Goal: Contribute content: Add original content to the website for others to see

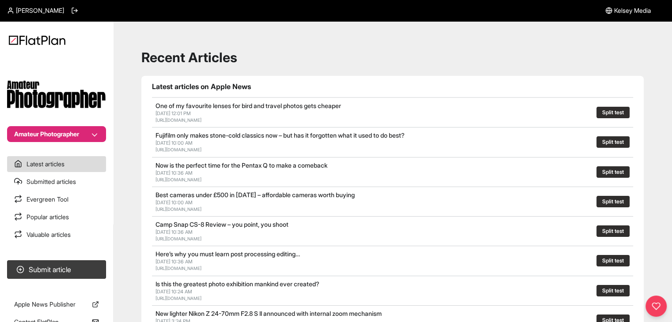
click at [95, 135] on button "Amateur Photographer" at bounding box center [56, 134] width 99 height 16
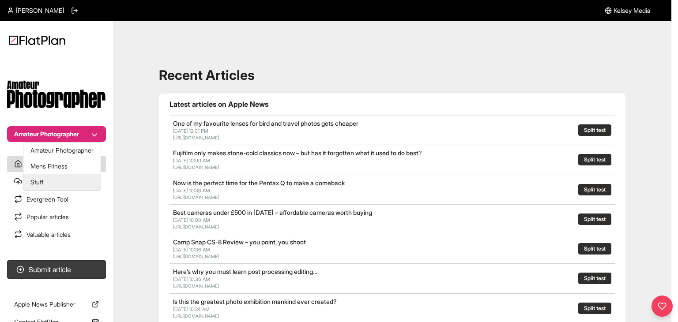
click at [89, 174] on button "Stuff" at bounding box center [61, 182] width 77 height 16
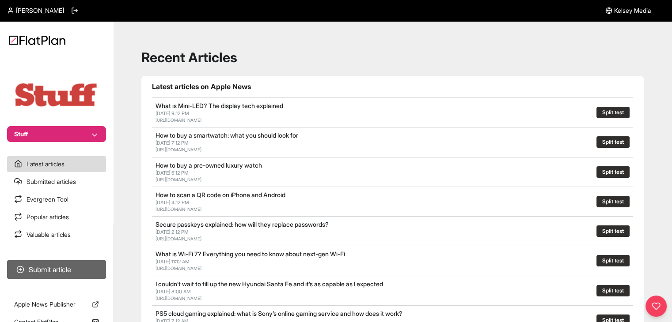
click at [83, 276] on button "Submit article" at bounding box center [56, 270] width 99 height 19
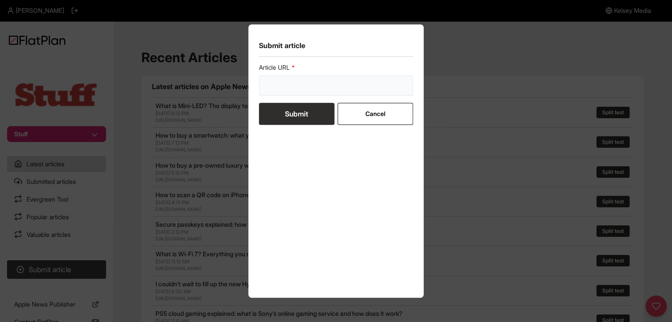
click at [278, 77] on input "url" at bounding box center [336, 86] width 155 height 20
paste input "https://www.stuff.tv/features/best-watches-for-men/"
type input "https://www.stuff.tv/features/best-watches-for-men/"
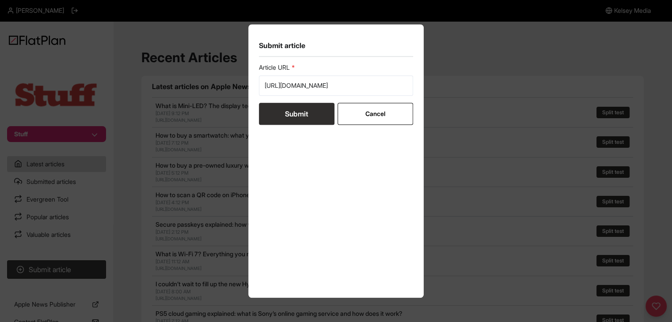
click at [281, 108] on button "Submit" at bounding box center [297, 114] width 76 height 22
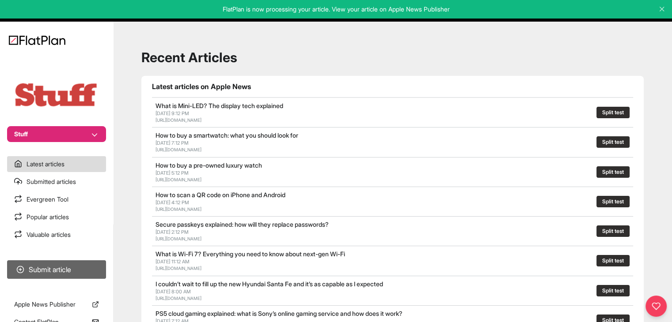
click at [87, 266] on button "Submit article" at bounding box center [56, 270] width 99 height 19
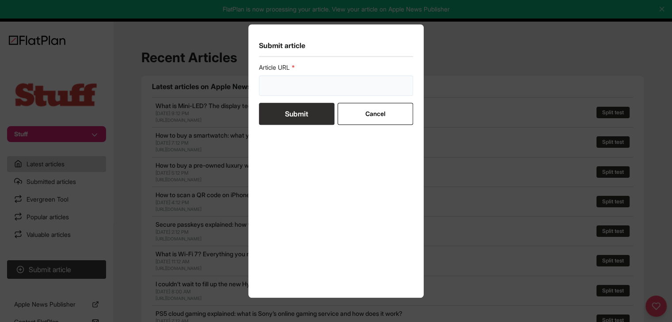
click at [280, 92] on input "url" at bounding box center [336, 86] width 155 height 20
paste input "https://www.stuff.tv/features/best-phone/"
type input "https://www.stuff.tv/features/best-phone/"
click at [287, 113] on button "Submit" at bounding box center [297, 114] width 76 height 22
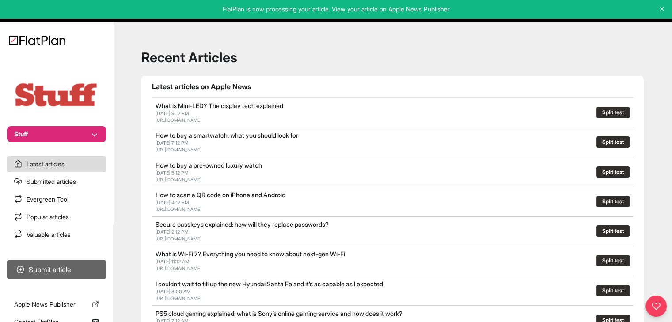
click at [77, 265] on button "Submit article" at bounding box center [56, 270] width 99 height 19
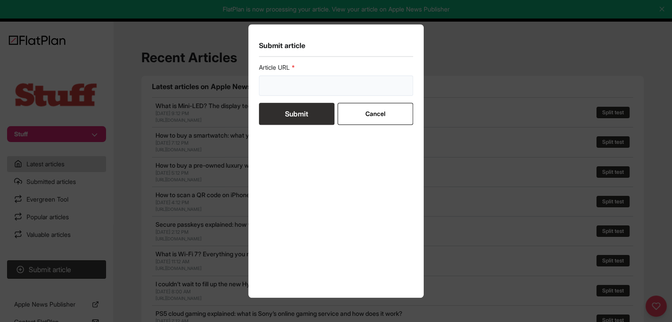
click at [295, 91] on input "url" at bounding box center [336, 86] width 155 height 20
paste input "https://www.stuff.tv/features/best-cassette-players/"
type input "https://www.stuff.tv/features/best-cassette-players/"
click at [291, 110] on button "Submit" at bounding box center [297, 114] width 76 height 22
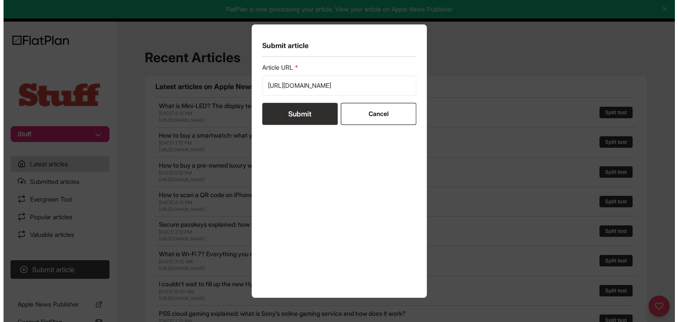
scroll to position [0, 0]
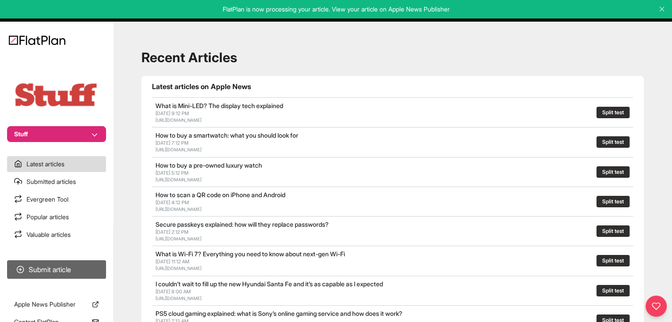
click at [50, 265] on button "Submit article" at bounding box center [56, 270] width 99 height 19
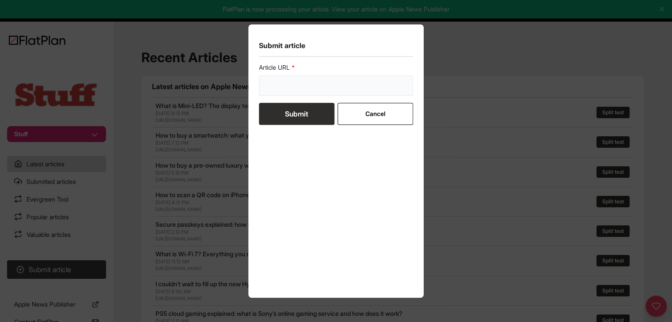
click at [300, 86] on input "url" at bounding box center [336, 86] width 155 height 20
paste input "https://www.stuff.tv/features/best-laptop/"
type input "https://www.stuff.tv/features/best-laptop/"
click at [292, 116] on button "Submit" at bounding box center [297, 114] width 76 height 22
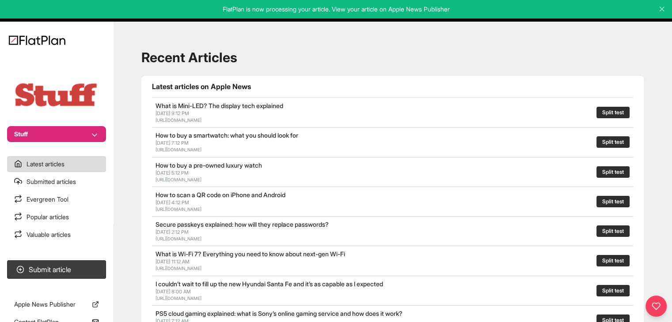
click at [47, 142] on nav "Stuff Latest articles Submitted articles Evergreen Tool Popular articles Valuab…" at bounding box center [56, 161] width 113 height 322
click at [50, 139] on button "Stuff" at bounding box center [56, 134] width 99 height 16
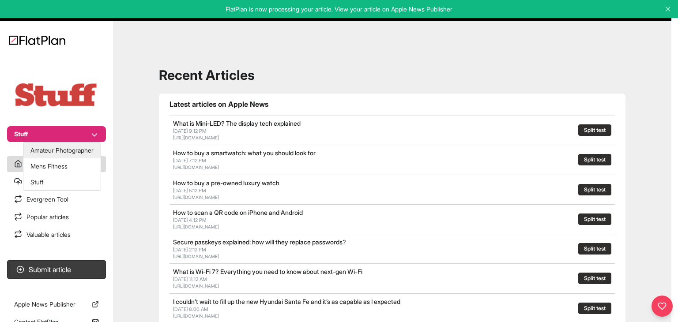
click at [45, 152] on button "Amateur Photographer" at bounding box center [61, 151] width 77 height 16
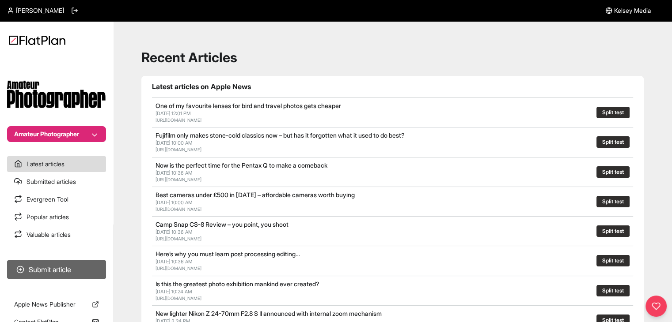
click at [69, 266] on button "Submit article" at bounding box center [56, 270] width 99 height 19
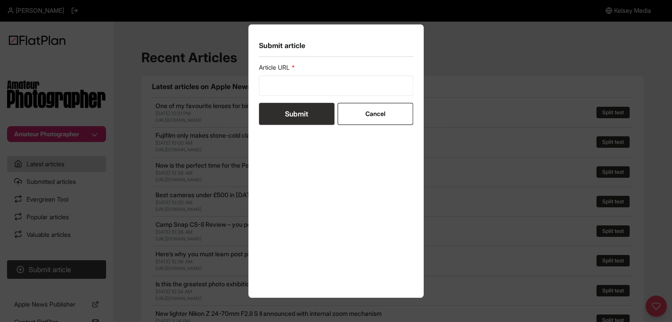
click at [281, 75] on div "Article URL" at bounding box center [336, 79] width 155 height 33
click at [283, 90] on input "url" at bounding box center [336, 86] width 155 height 20
paste input "https://amateurphotographer.com/latest/opinion/why-is-so-much-landscape-photogr…"
type input "https://amateurphotographer.com/latest/opinion/why-is-so-much-landscape-photogr…"
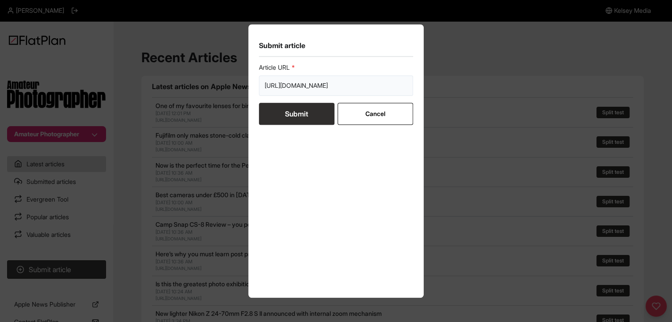
drag, startPoint x: 344, startPoint y: 87, endPoint x: 463, endPoint y: 81, distance: 119.8
click at [463, 81] on div "Submit article Article URL https://amateurphotographer.com/latest/opinion/why-i…" at bounding box center [336, 161] width 672 height 322
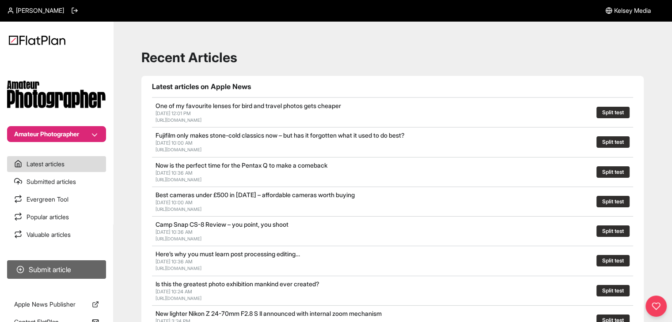
click at [72, 266] on button "Submit article" at bounding box center [56, 270] width 99 height 19
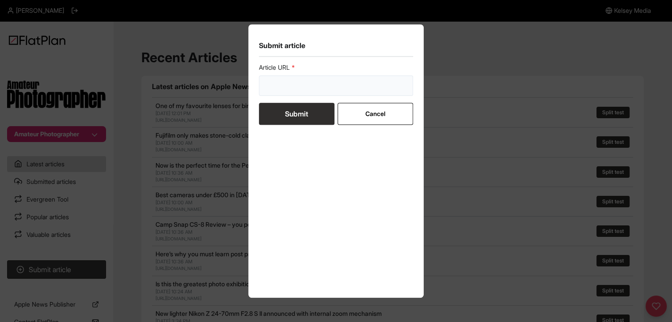
click at [279, 85] on input "url" at bounding box center [336, 86] width 155 height 20
paste input "https://amateurphotographer.com/second-hand/vintage-digital-cameras-you-should-…"
type input "https://amateurphotographer.com/second-hand/vintage-digital-cameras-you-should-…"
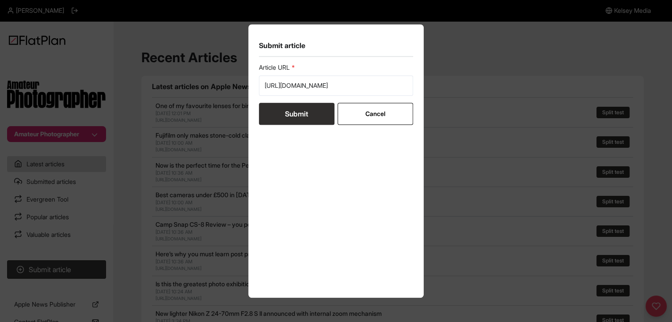
click at [283, 113] on button "Submit" at bounding box center [297, 114] width 76 height 22
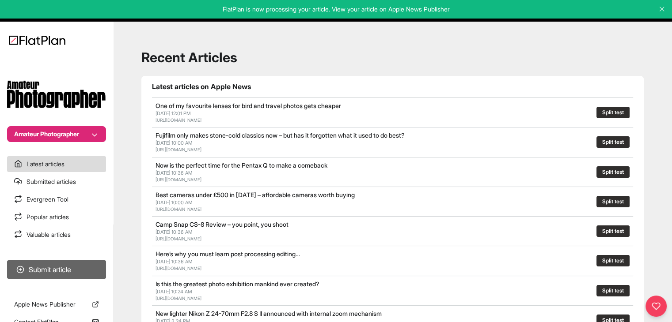
click at [74, 271] on button "Submit article" at bounding box center [56, 270] width 99 height 19
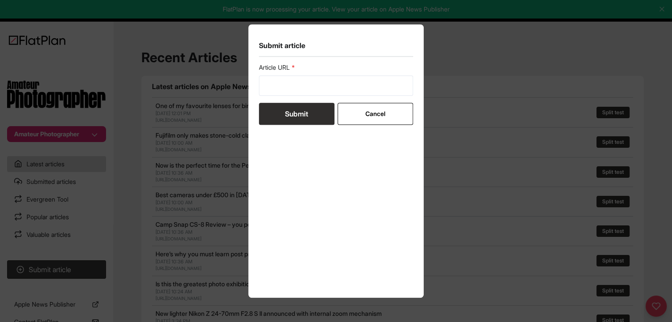
click at [347, 96] on form "Article URL Submit Cancel" at bounding box center [336, 94] width 155 height 62
click at [346, 88] on input "url" at bounding box center [336, 86] width 155 height 20
paste input "https://amateurphotographer.com/latest/opinion/the-one-pro-feature-on-my-iphone…"
type input "https://amateurphotographer.com/latest/opinion/the-one-pro-feature-on-my-iphone…"
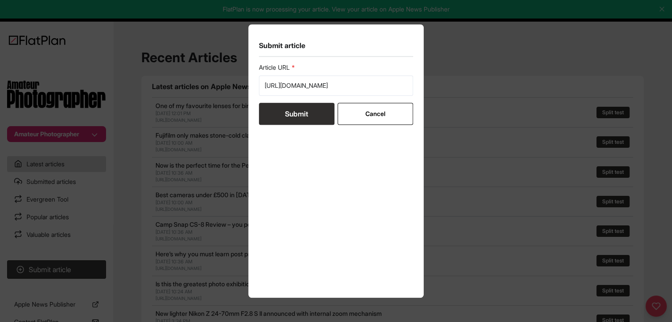
click at [322, 108] on button "Submit" at bounding box center [297, 114] width 76 height 22
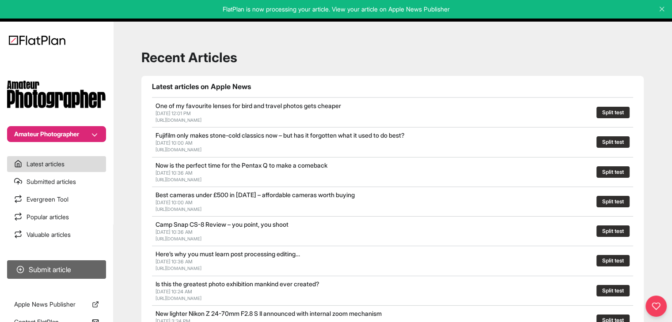
click at [59, 269] on button "Submit article" at bounding box center [56, 270] width 99 height 19
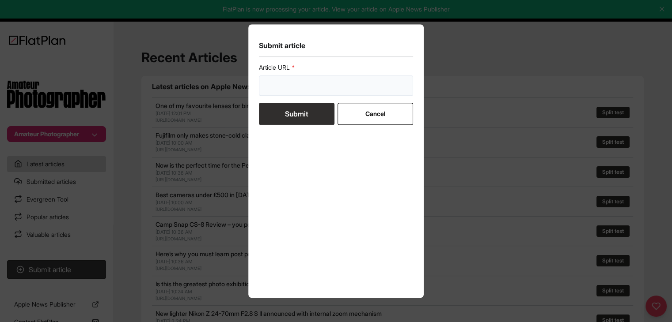
click at [297, 84] on input "url" at bounding box center [336, 86] width 155 height 20
paste input "https://amateurphotographer.com/technique/ways-to-make-money-from-photography/?…"
type input "https://amateurphotographer.com/technique/ways-to-make-money-from-photography/?…"
click at [294, 114] on button "Submit" at bounding box center [297, 114] width 76 height 22
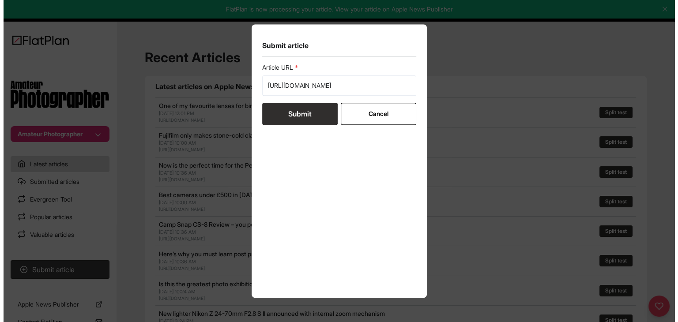
scroll to position [0, 0]
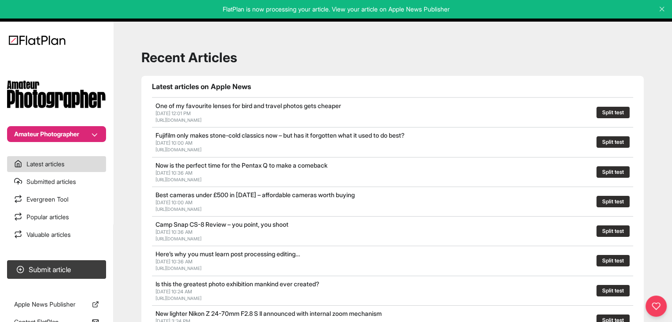
click at [67, 143] on nav "Amateur Photographer Latest articles Submitted articles Evergreen Tool Popular …" at bounding box center [56, 161] width 113 height 322
click at [69, 138] on button "Amateur Photographer" at bounding box center [56, 134] width 99 height 16
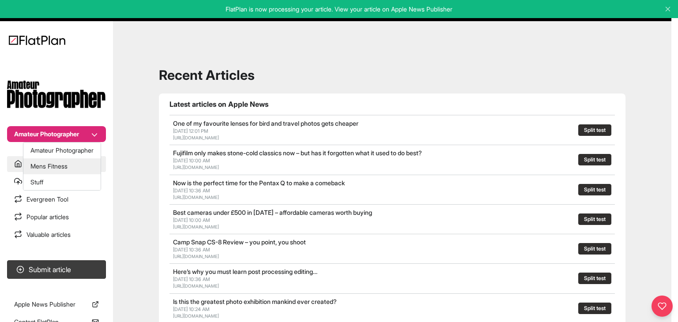
click at [53, 169] on button "Mens Fitness" at bounding box center [61, 167] width 77 height 16
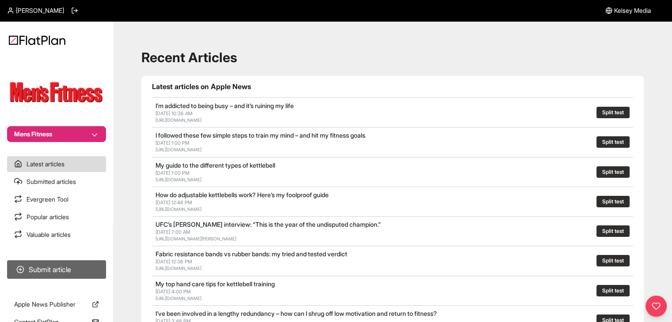
click at [27, 273] on button "Submit article" at bounding box center [56, 270] width 99 height 19
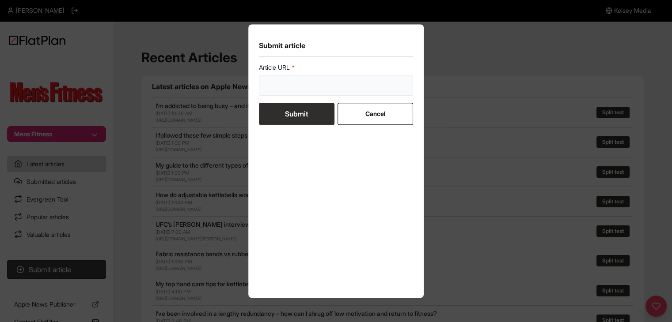
click at [298, 90] on input "url" at bounding box center [336, 86] width 155 height 20
paste input "[URL][DOMAIN_NAME]"
type input "[URL][DOMAIN_NAME]"
click at [301, 111] on button "Submit" at bounding box center [297, 114] width 76 height 22
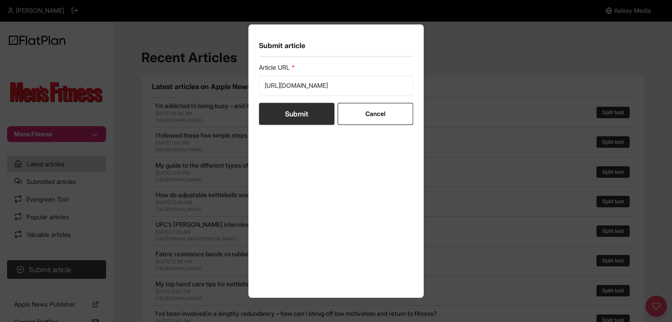
scroll to position [0, 0]
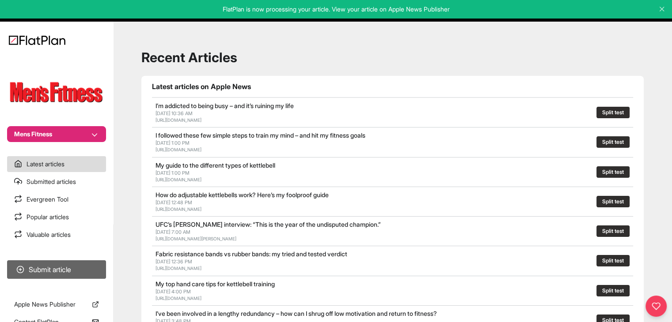
click at [103, 266] on button "Submit article" at bounding box center [56, 270] width 99 height 19
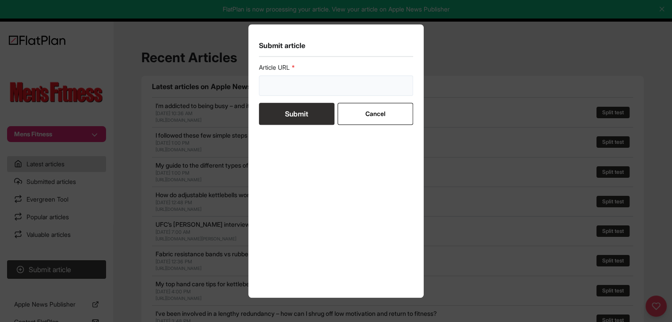
drag, startPoint x: 268, startPoint y: 87, endPoint x: 274, endPoint y: 89, distance: 6.9
click at [268, 87] on input "url" at bounding box center [336, 86] width 155 height 20
paste input "[URL][DOMAIN_NAME]"
type input "[URL][DOMAIN_NAME]"
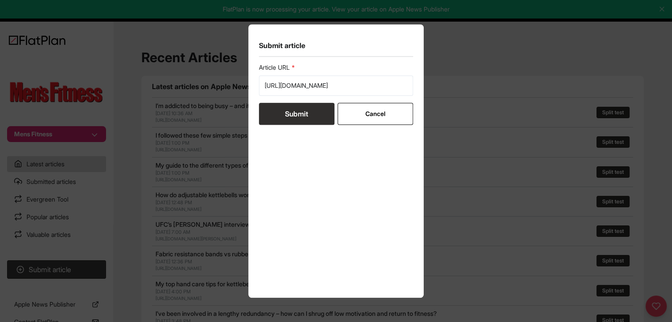
click at [284, 110] on button "Submit" at bounding box center [297, 114] width 76 height 22
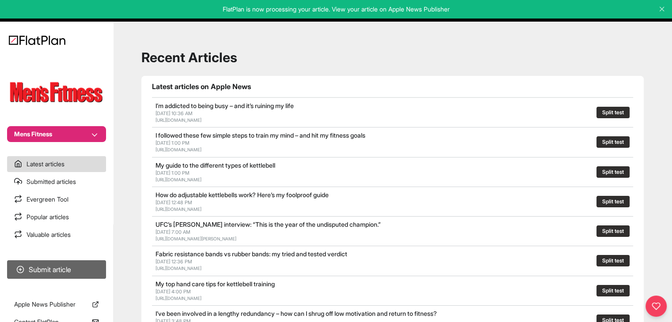
click at [55, 271] on button "Submit article" at bounding box center [56, 270] width 99 height 19
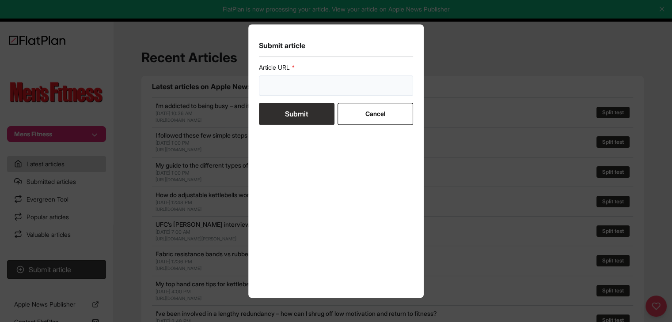
click at [328, 83] on input "url" at bounding box center [336, 86] width 155 height 20
paste input "[URL][DOMAIN_NAME]"
type input "[URL][DOMAIN_NAME]"
click at [308, 110] on button "Submit" at bounding box center [297, 114] width 76 height 22
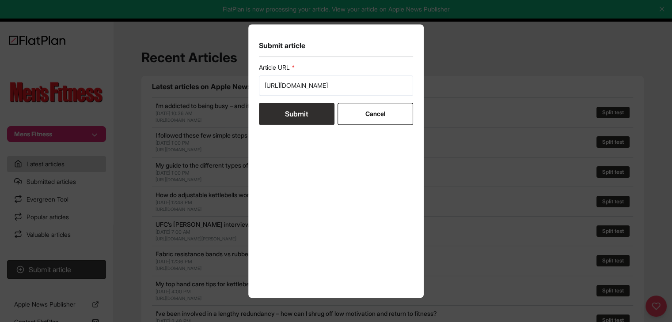
scroll to position [0, 0]
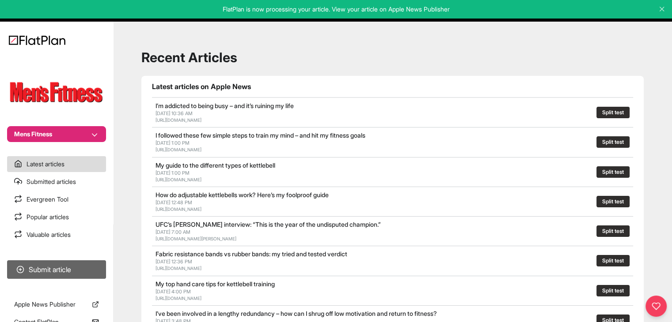
click at [99, 267] on button "Submit article" at bounding box center [56, 270] width 99 height 19
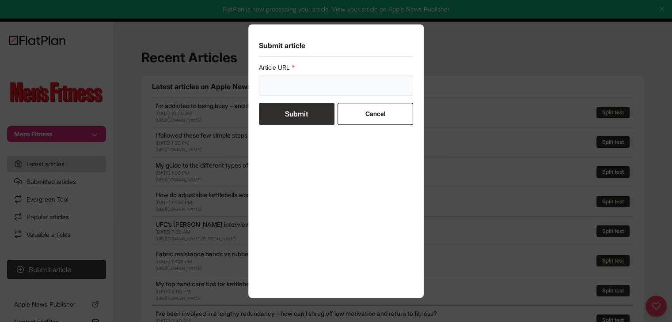
click at [286, 77] on input "url" at bounding box center [336, 86] width 155 height 20
paste input "[URL][DOMAIN_NAME]"
type input "[URL][DOMAIN_NAME]"
click at [277, 107] on button "Submit" at bounding box center [297, 114] width 76 height 22
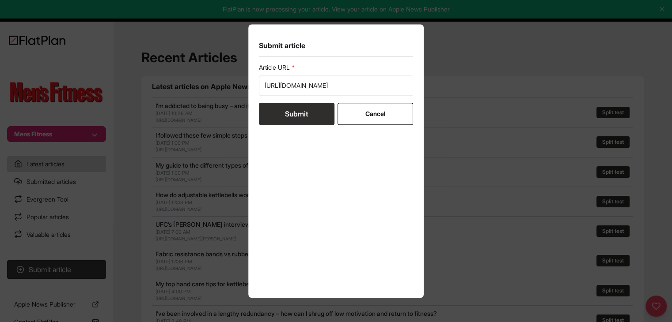
scroll to position [0, 0]
